Goal: Transaction & Acquisition: Book appointment/travel/reservation

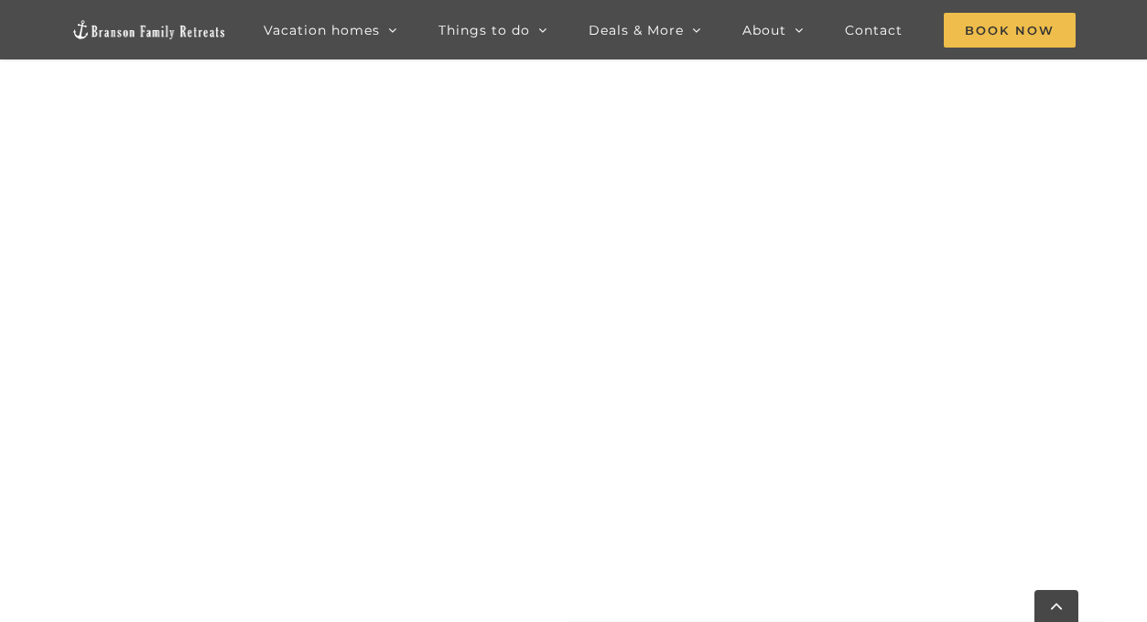
scroll to position [1132, 0]
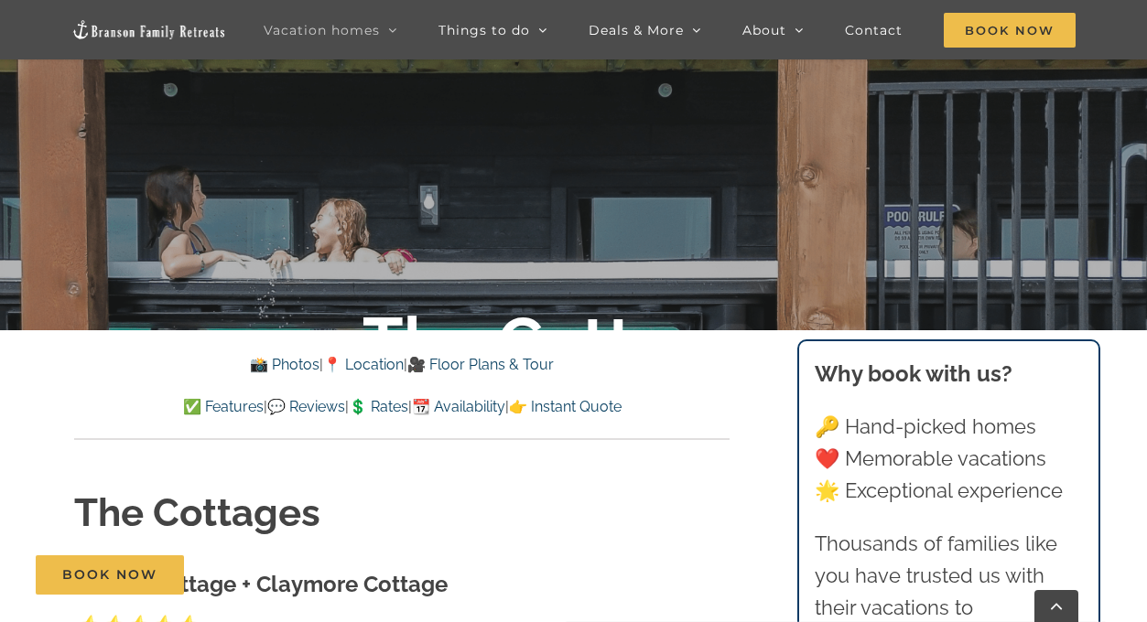
scroll to position [820, 0]
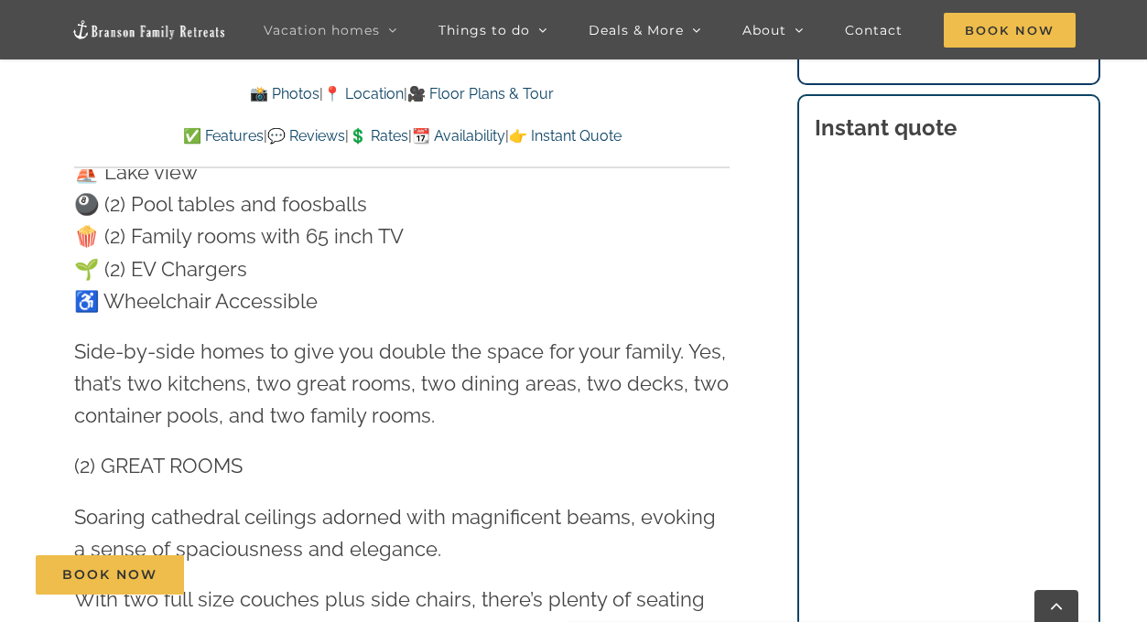
click at [383, 142] on link "💲 Rates" at bounding box center [378, 135] width 59 height 17
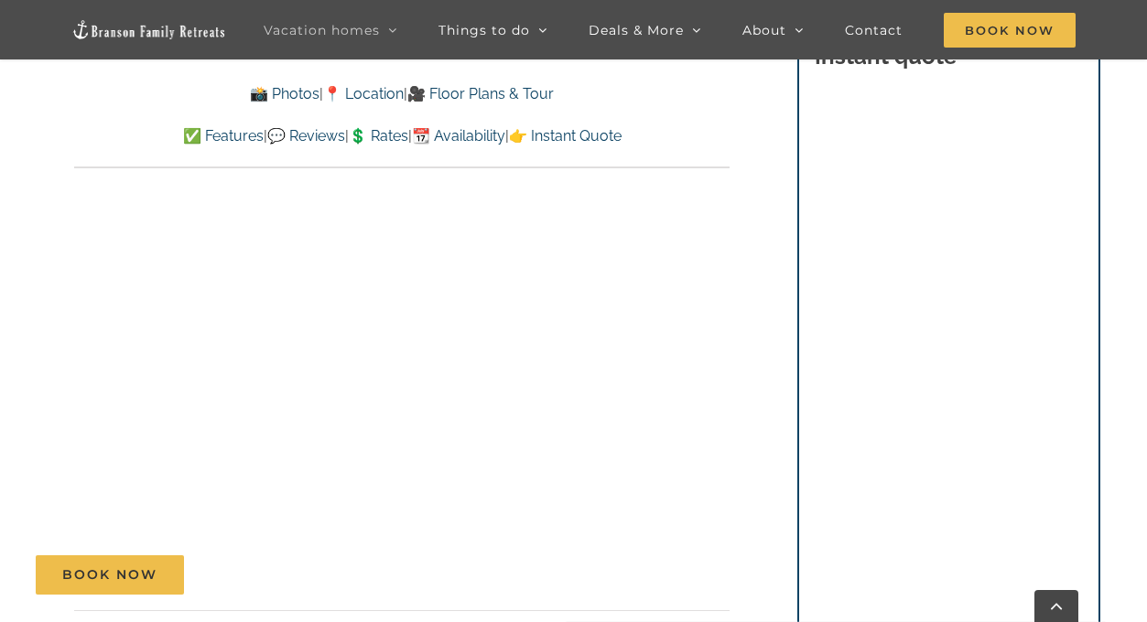
scroll to position [17510, 0]
click at [588, 134] on link "👉 Instant Quote" at bounding box center [565, 135] width 113 height 17
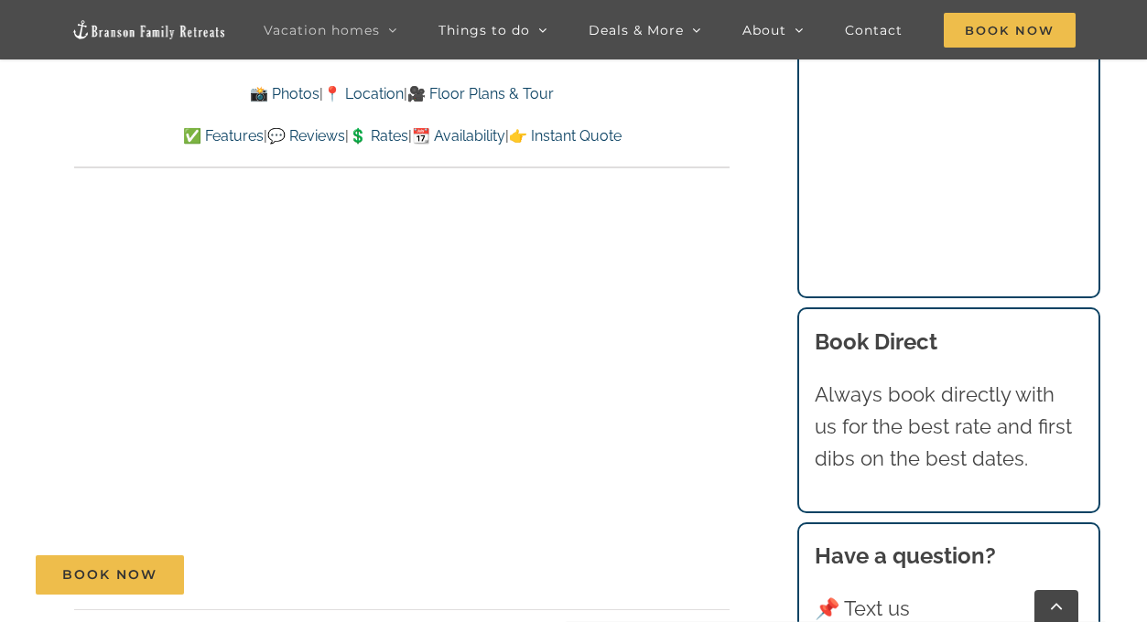
scroll to position [18409, 0]
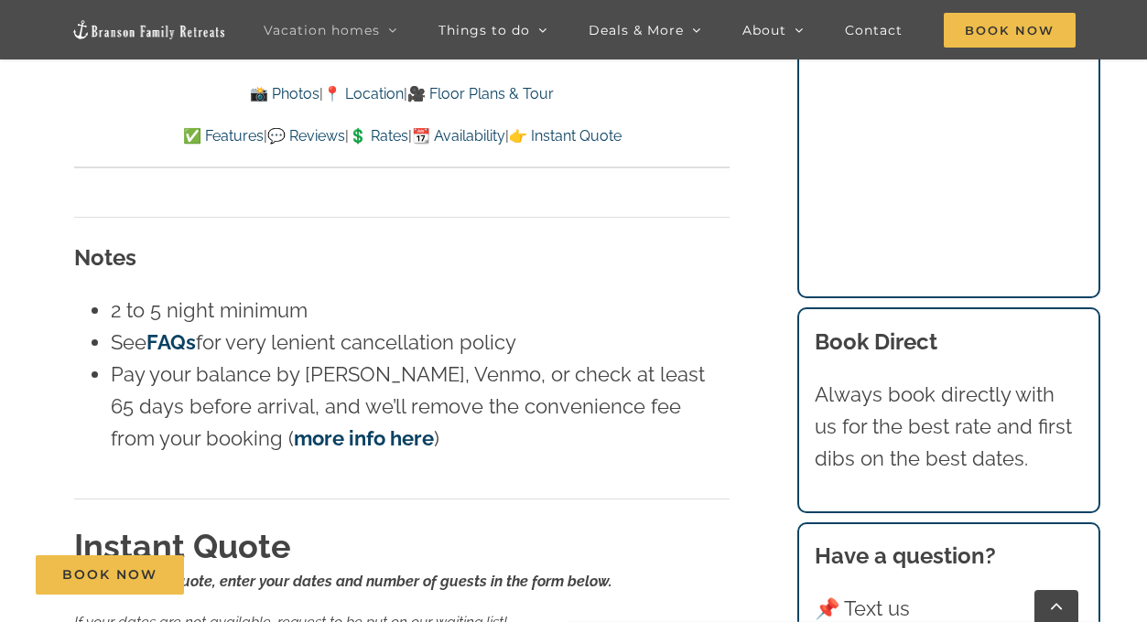
click at [378, 136] on link "💲 Rates" at bounding box center [378, 135] width 59 height 17
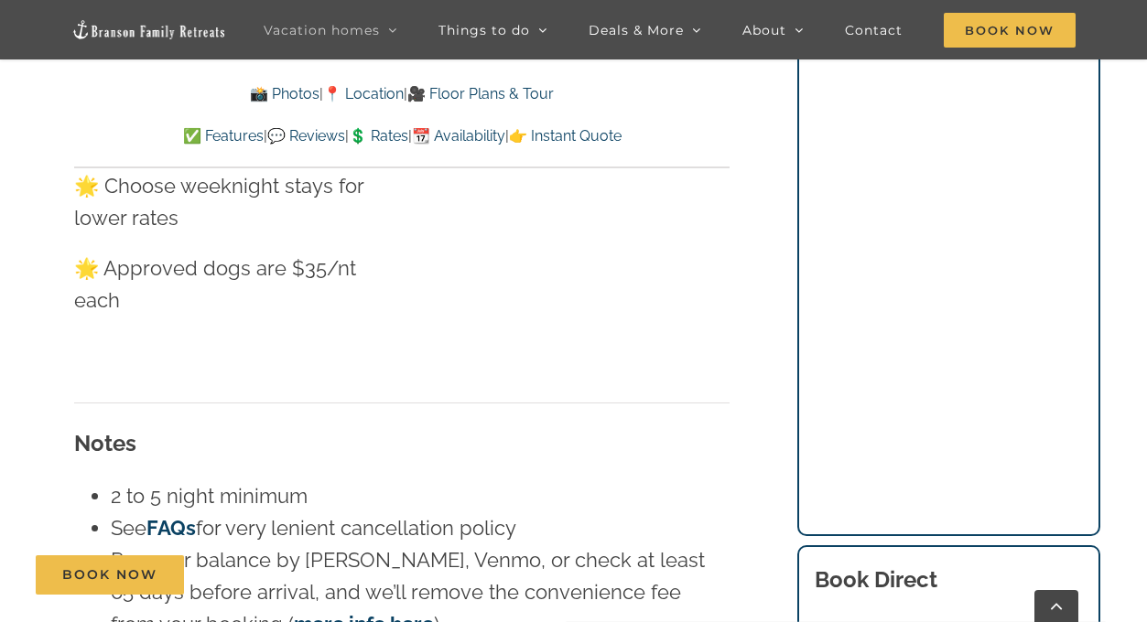
scroll to position [18248, 0]
